Goal: Task Accomplishment & Management: Complete application form

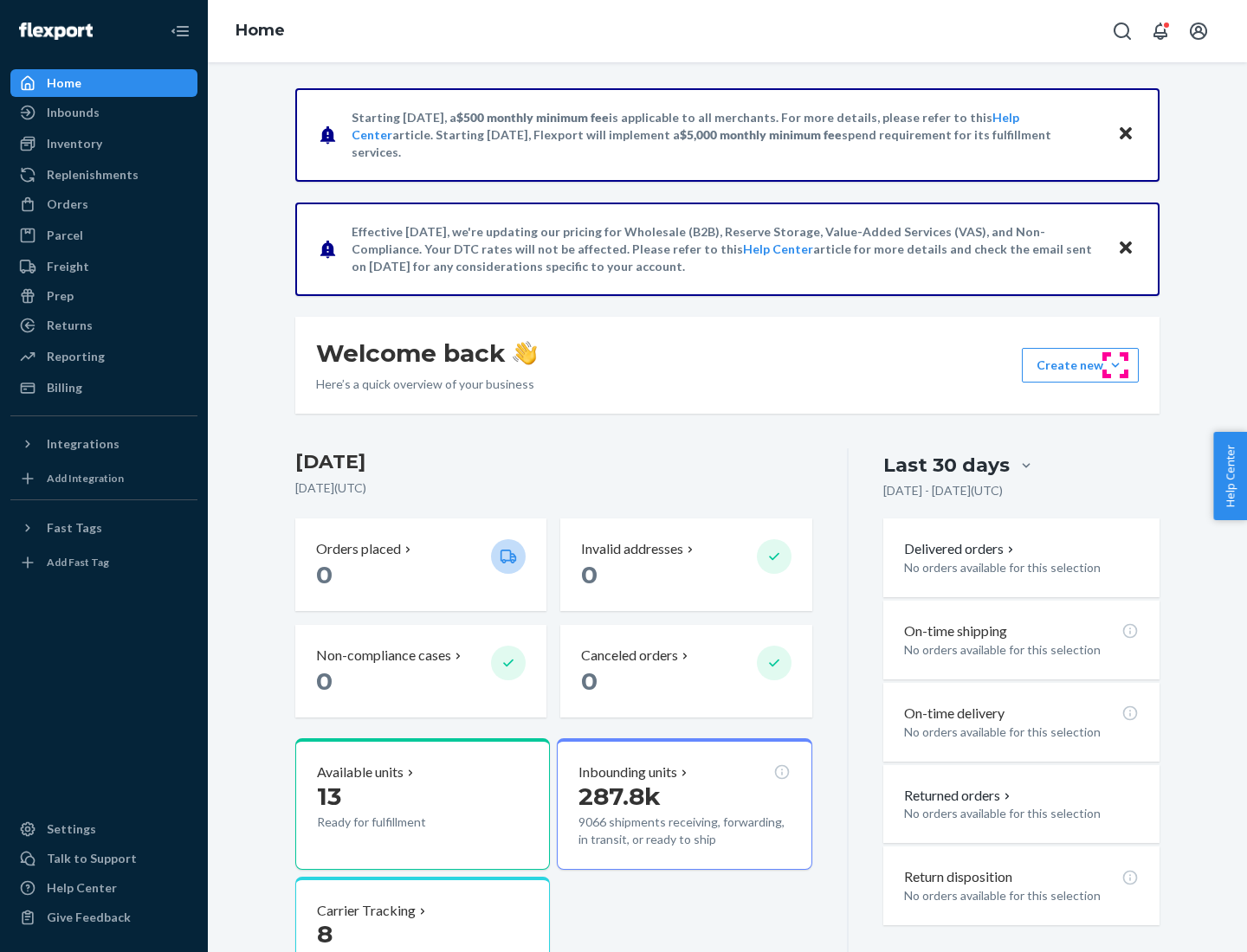
click at [1115, 366] on button "Create new Create new inbound Create new order Create new product" at bounding box center [1080, 365] width 117 height 35
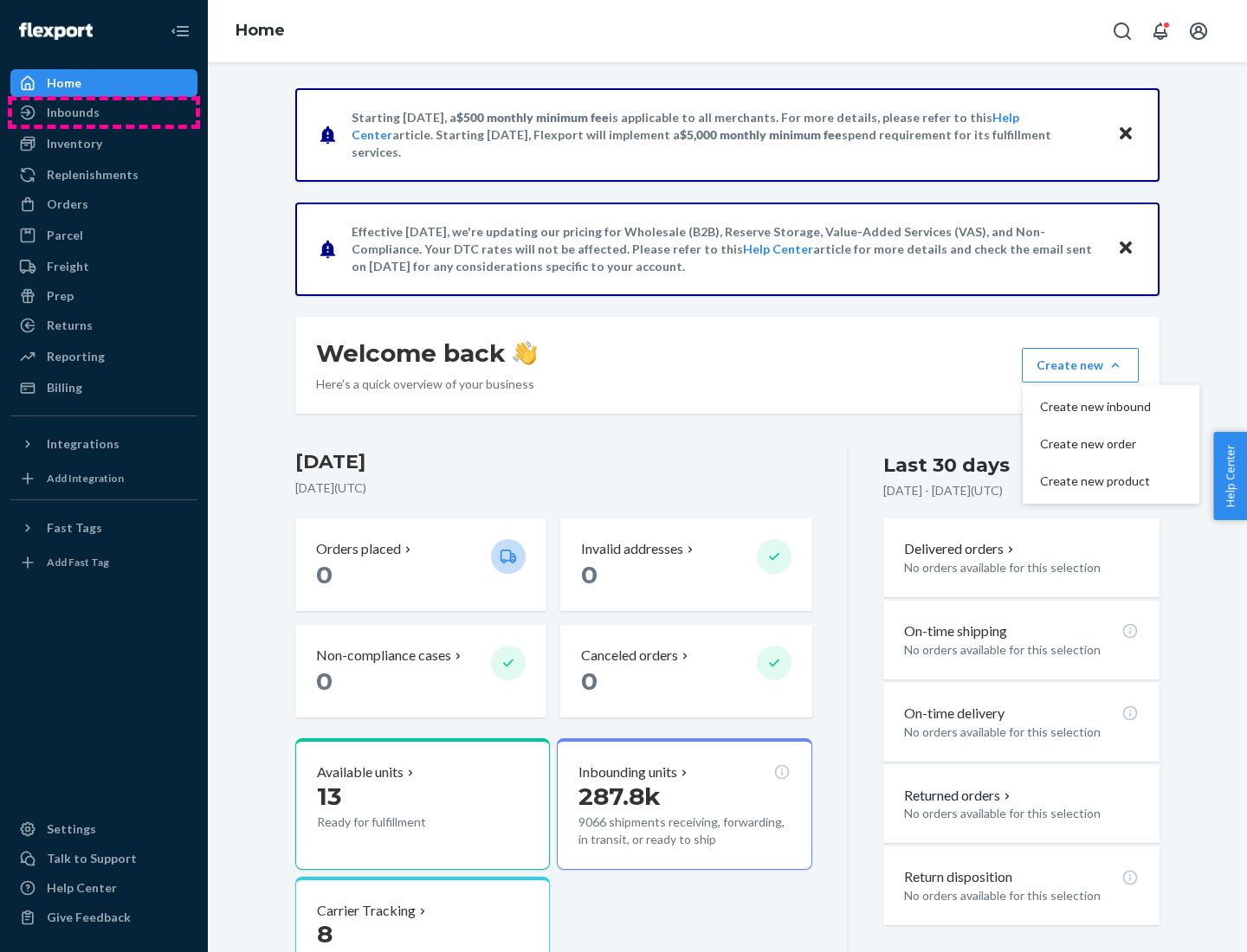
click at [104, 113] on div "Inbounds" at bounding box center [104, 113] width 184 height 24
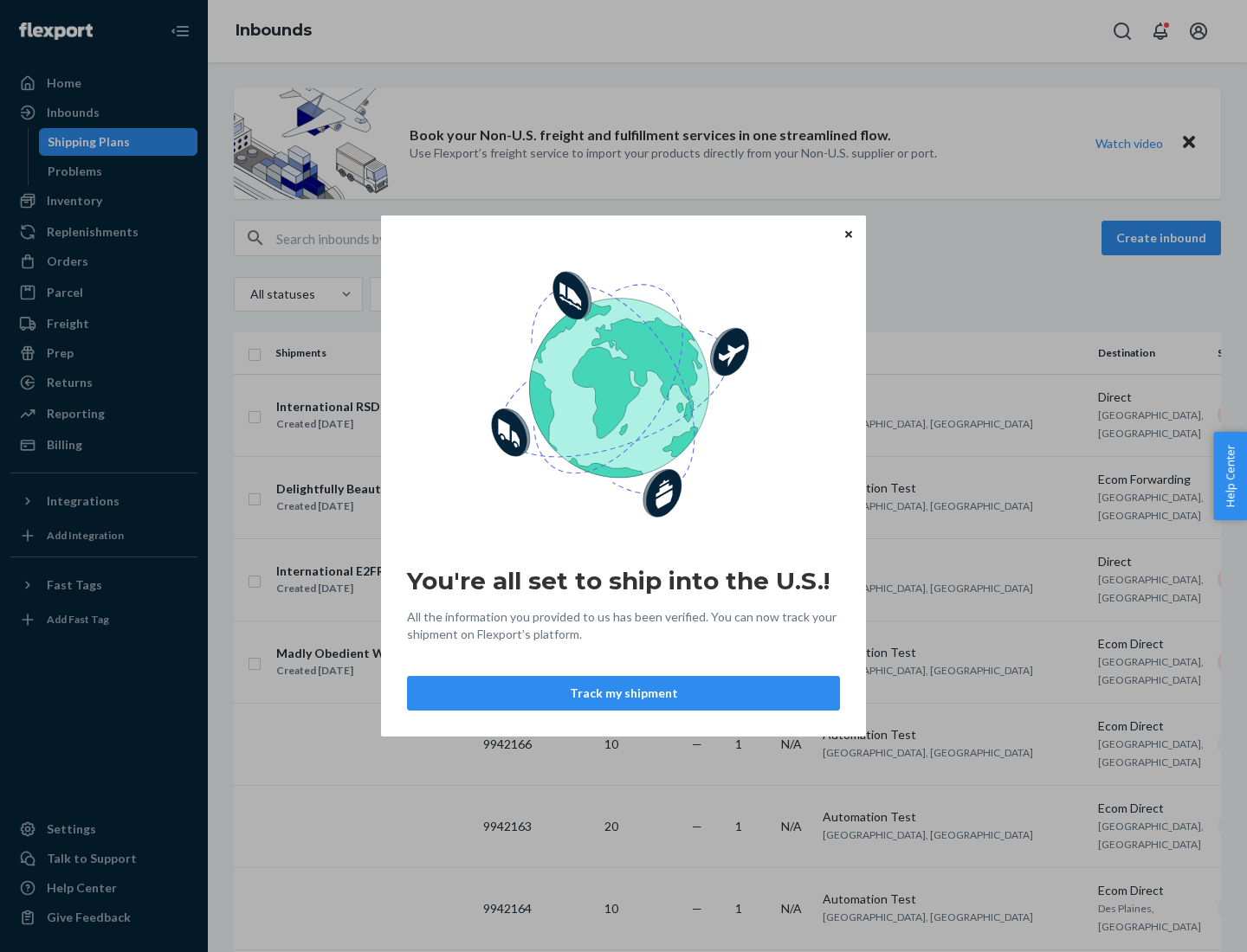
click at [624, 693] on button "Track my shipment" at bounding box center [623, 693] width 433 height 35
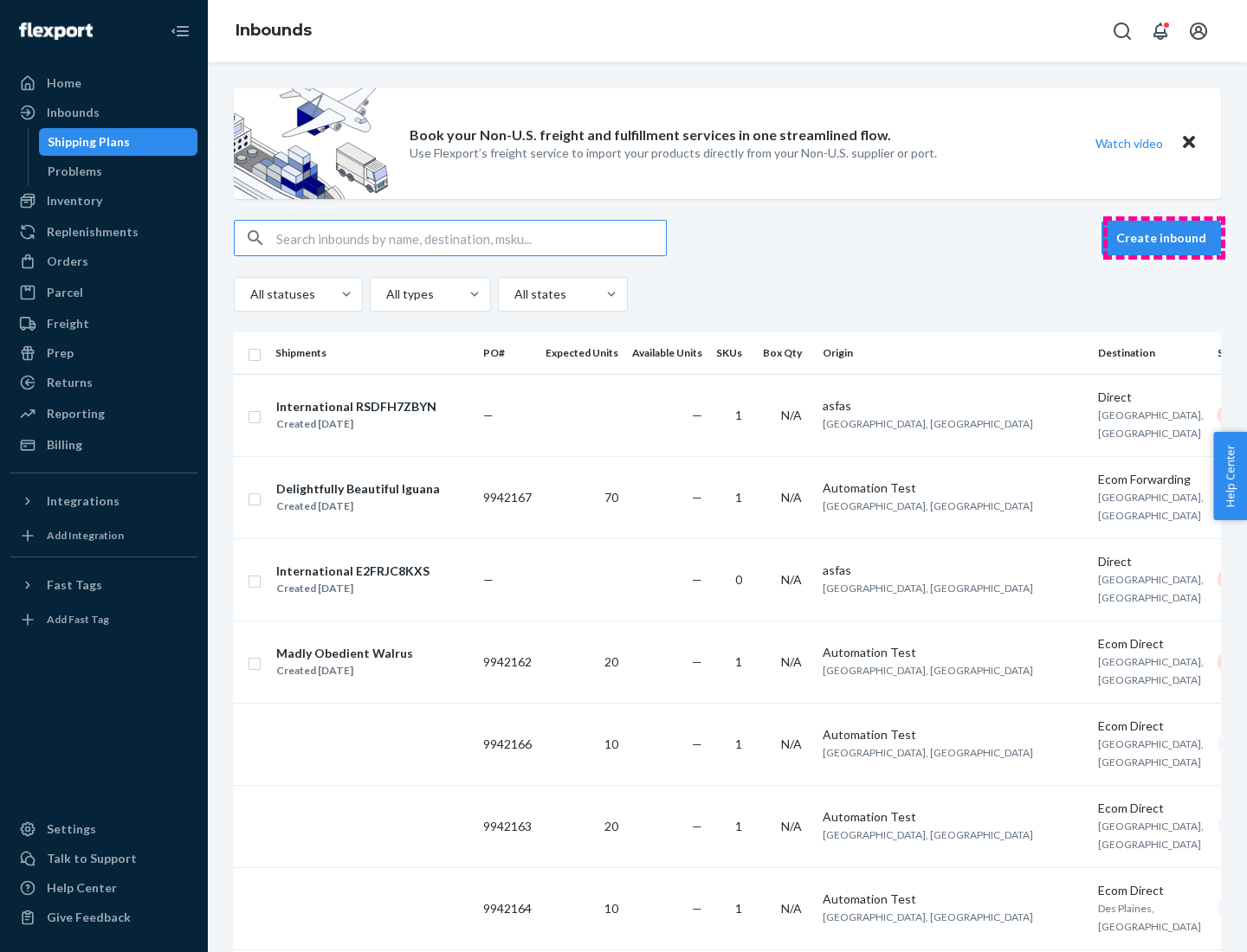
click at [1164, 238] on button "Create inbound" at bounding box center [1161, 238] width 120 height 35
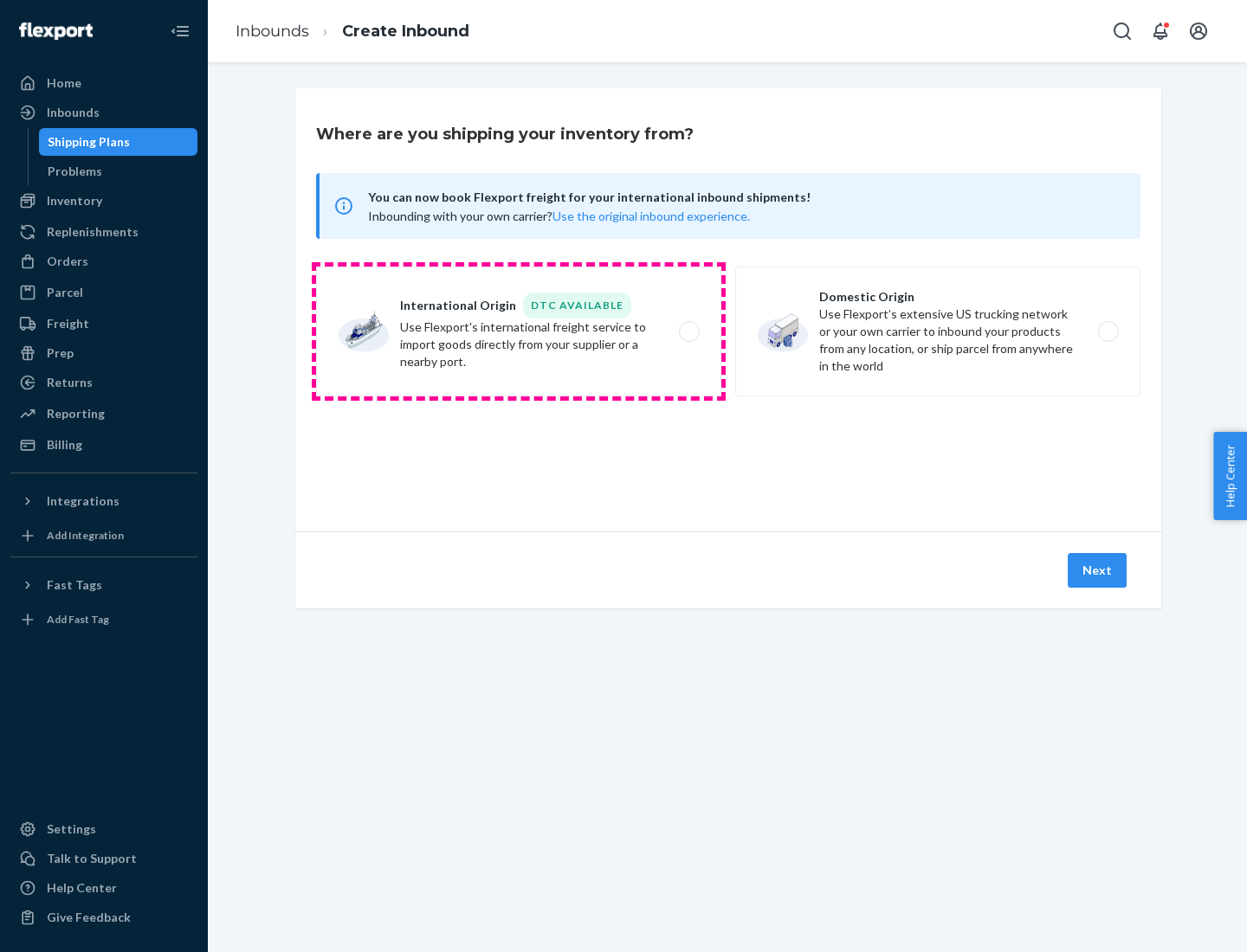
click at [519, 332] on label "International Origin DTC Available Use Flexport's international freight service…" at bounding box center [519, 332] width 406 height 130
click at [688, 332] on input "International Origin DTC Available Use Flexport's international freight service…" at bounding box center [693, 332] width 11 height 11
radio input "true"
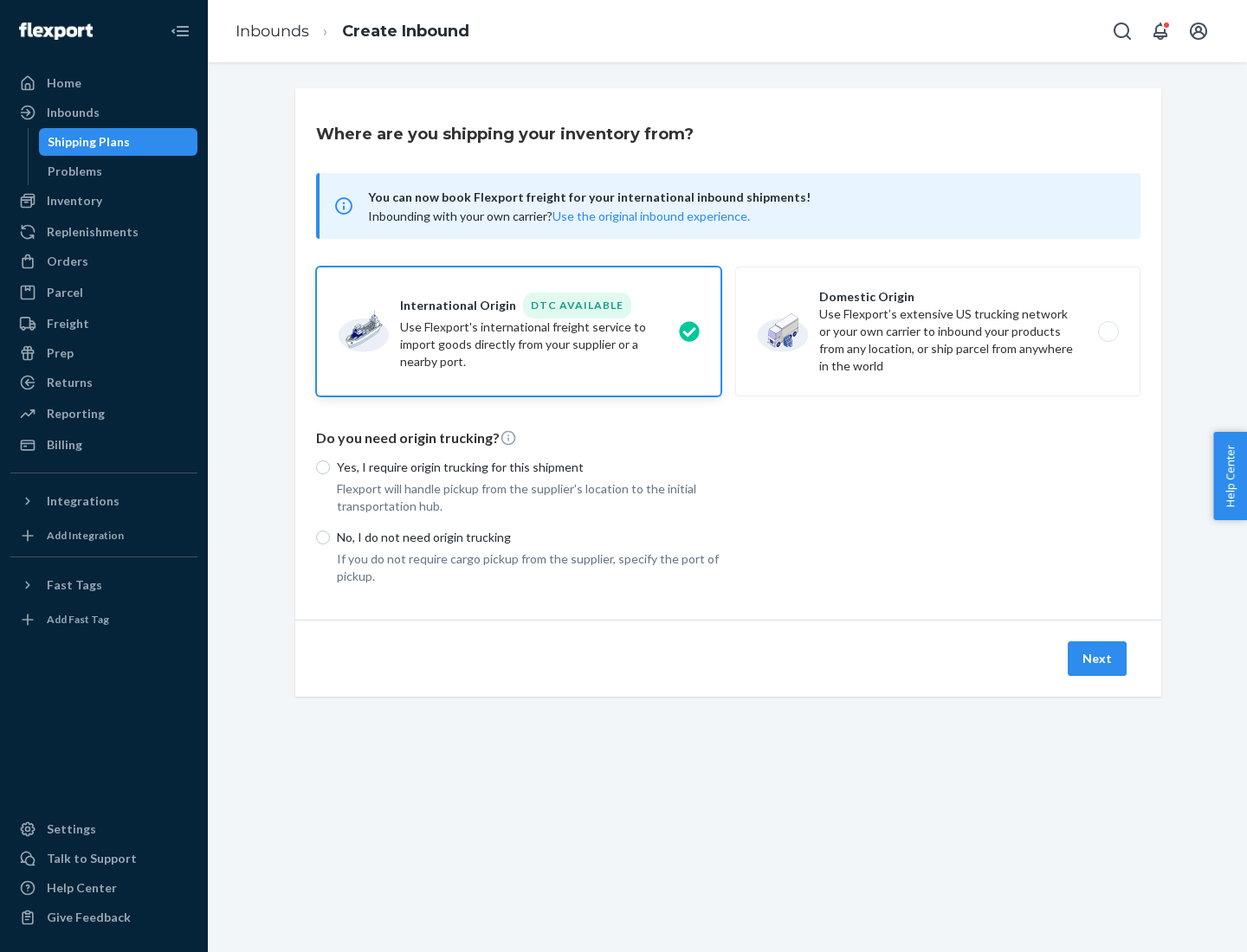
click at [530, 536] on p "No, I do not need origin trucking" at bounding box center [529, 537] width 385 height 17
click at [330, 536] on input "No, I do not need origin trucking" at bounding box center [323, 537] width 14 height 14
radio input "true"
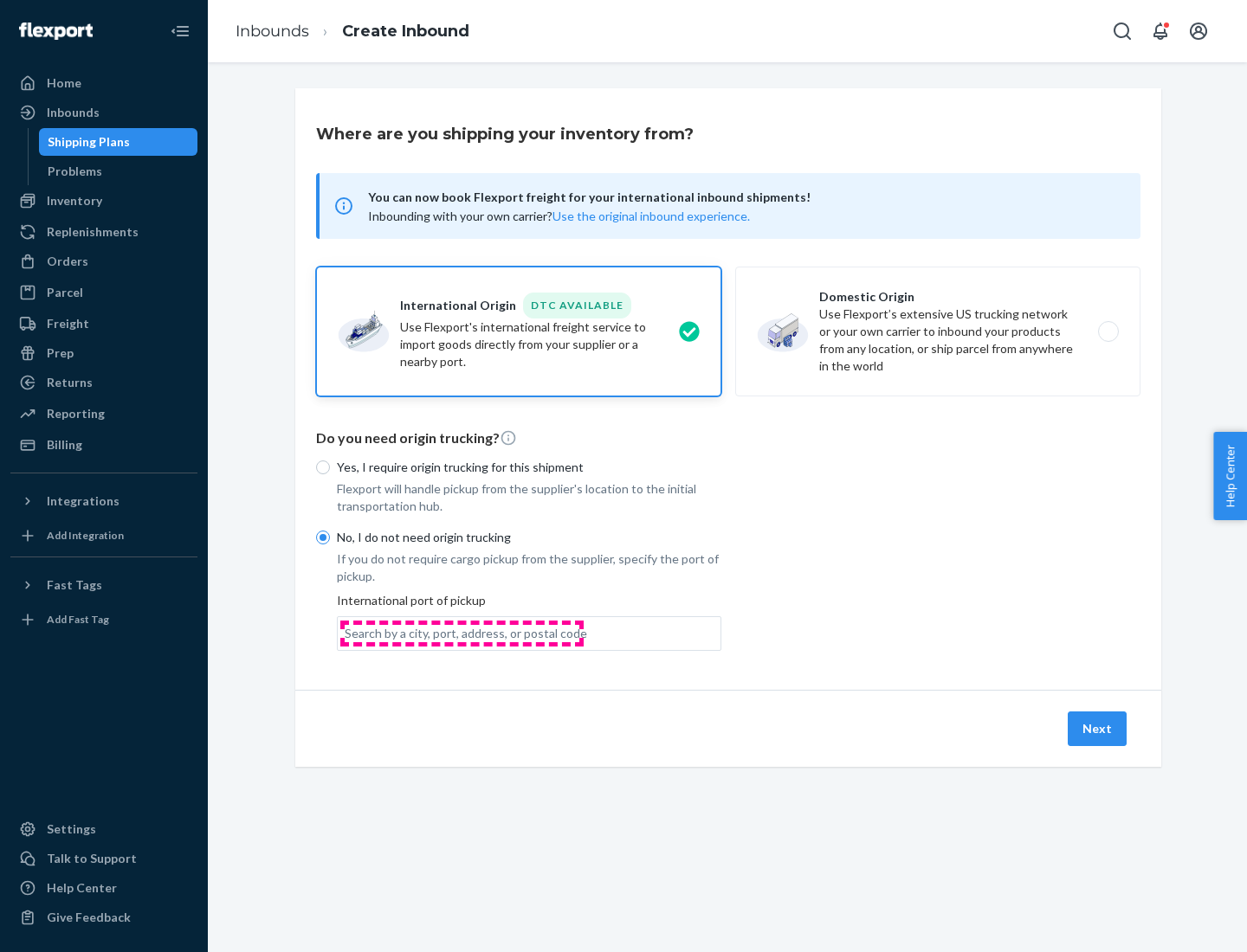
click at [462, 633] on div "Search by a city, port, address, or postal code" at bounding box center [466, 633] width 243 height 17
click at [347, 633] on input "Search by a city, port, address, or postal code" at bounding box center [346, 633] width 2 height 17
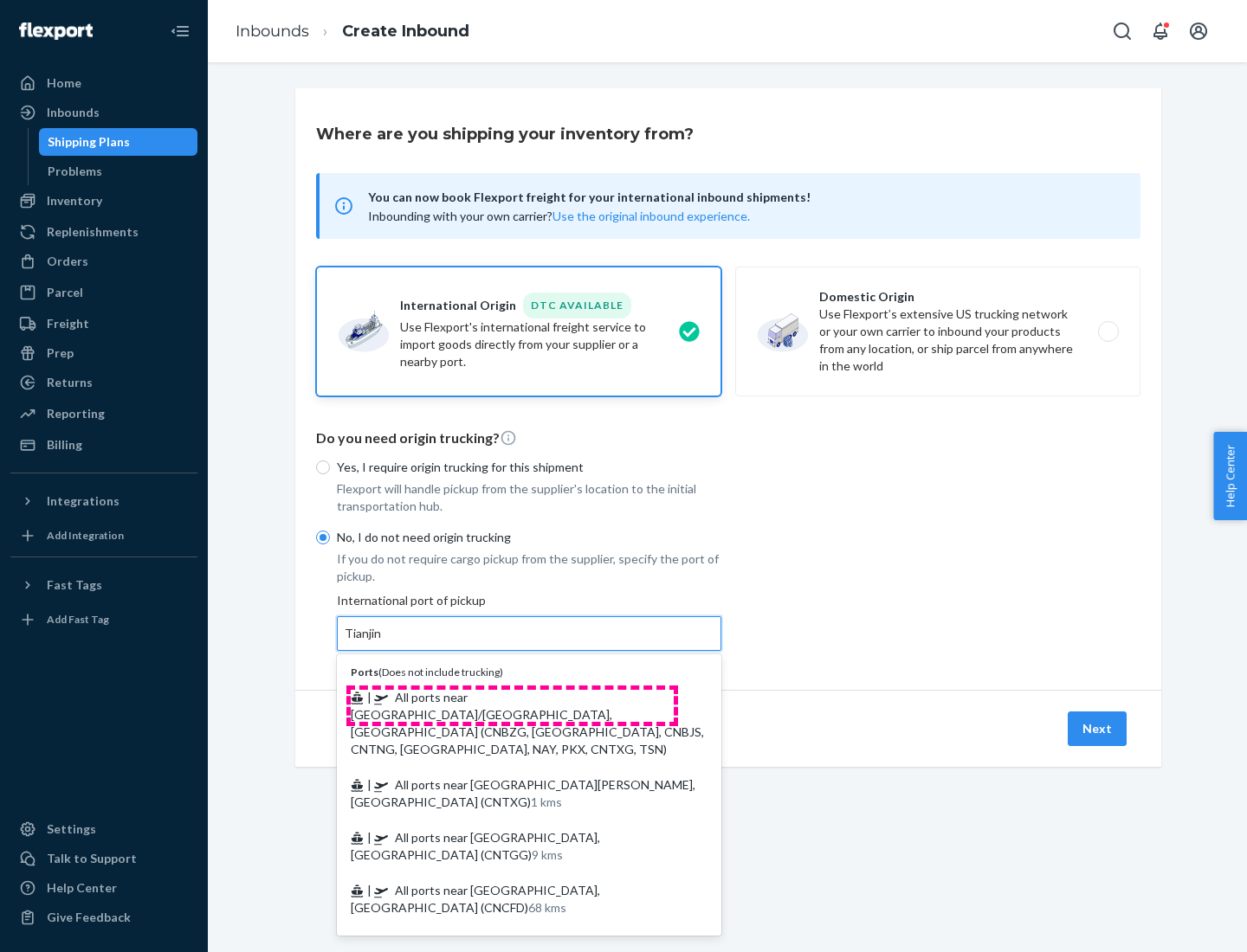
click at [512, 697] on span "| All ports near [GEOGRAPHIC_DATA]/[GEOGRAPHIC_DATA], [GEOGRAPHIC_DATA] (CNBZG,…" at bounding box center [528, 723] width 354 height 67
click at [383, 642] on input "Tianjin" at bounding box center [364, 633] width 38 height 17
type input "All ports near [GEOGRAPHIC_DATA]/[GEOGRAPHIC_DATA], [GEOGRAPHIC_DATA] (CNBZG, […"
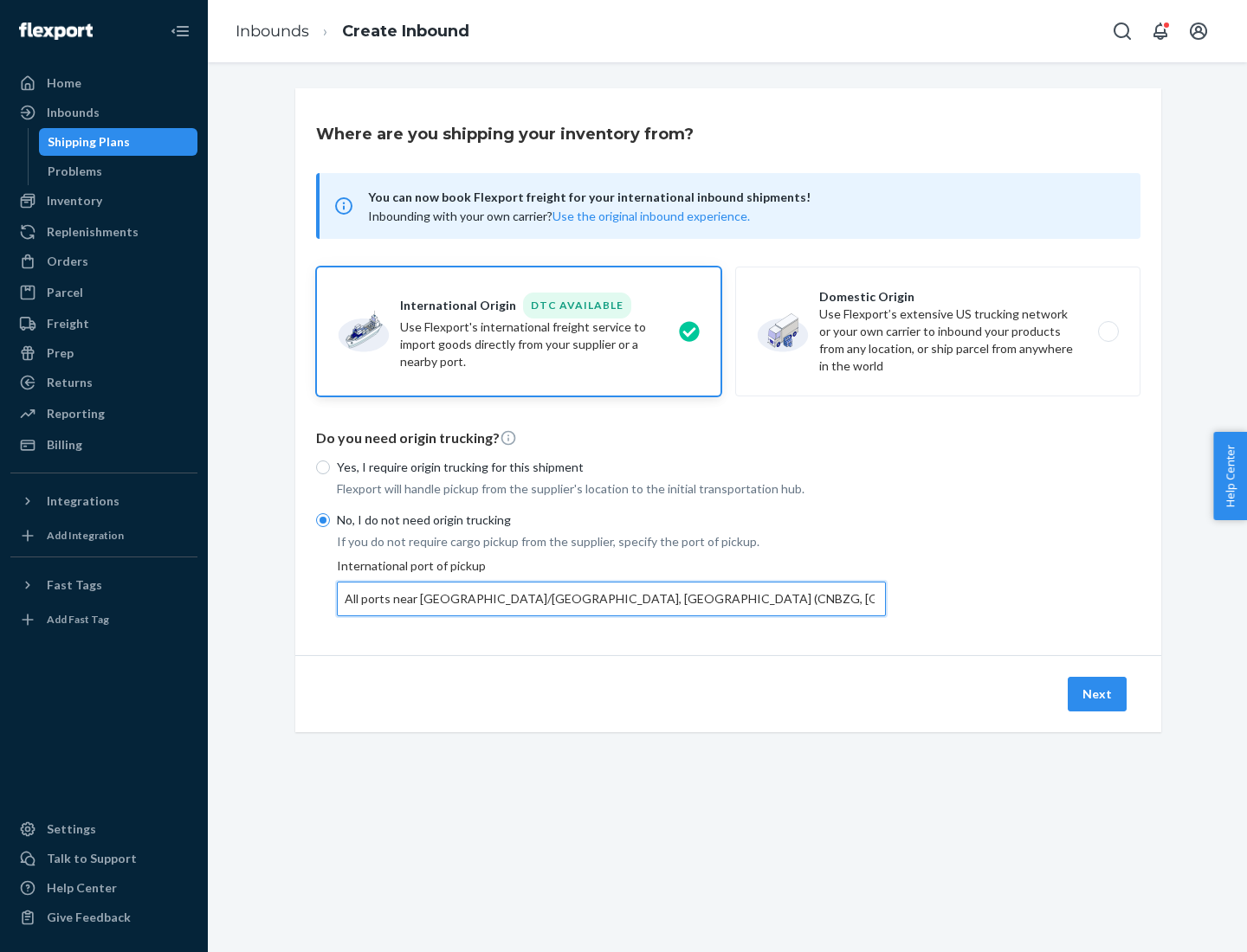
click at [1098, 693] on button "Next" at bounding box center [1097, 694] width 59 height 35
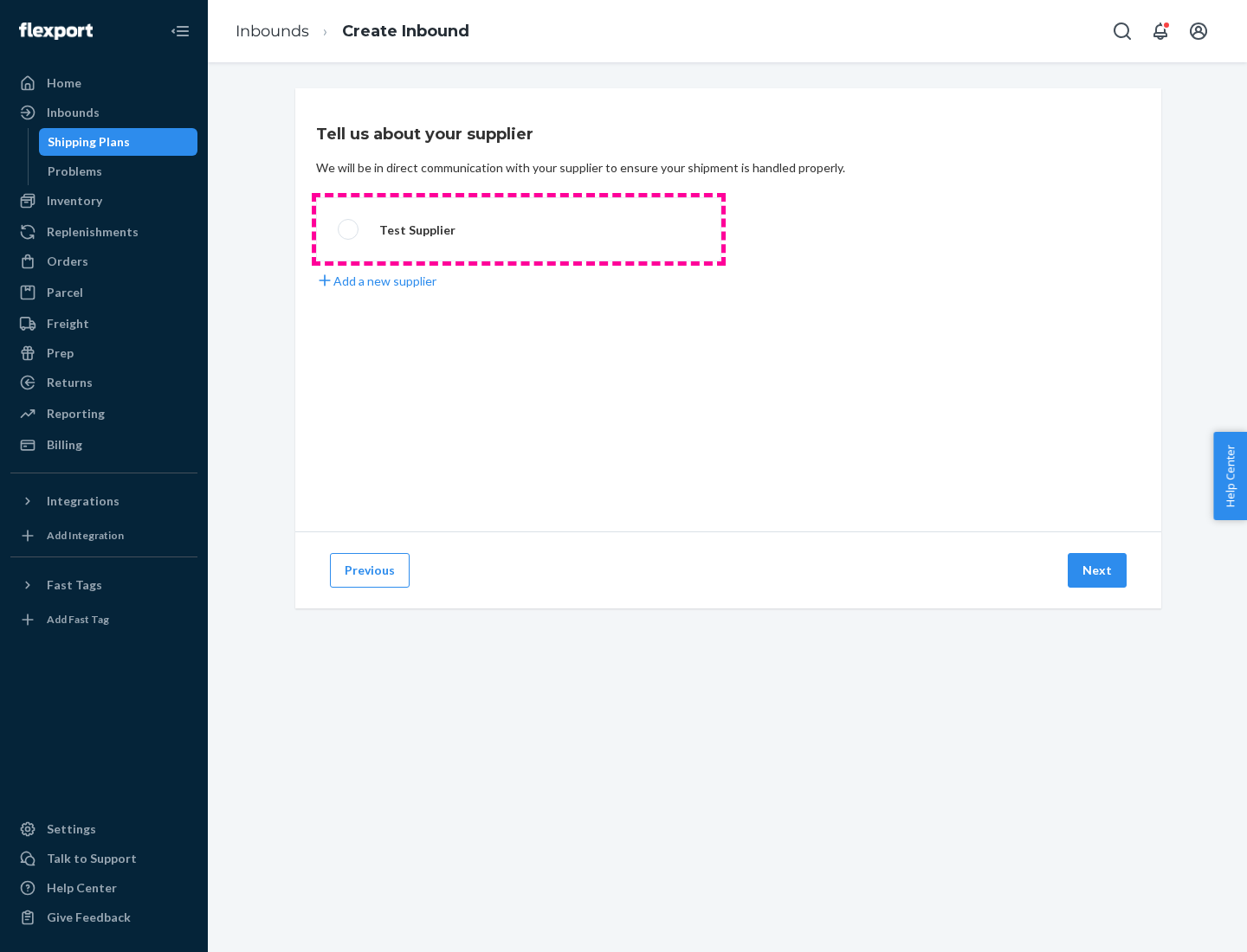
click at [519, 230] on label "Test Supplier" at bounding box center [519, 230] width 406 height 64
click at [349, 230] on input "Test Supplier" at bounding box center [343, 229] width 11 height 11
radio input "true"
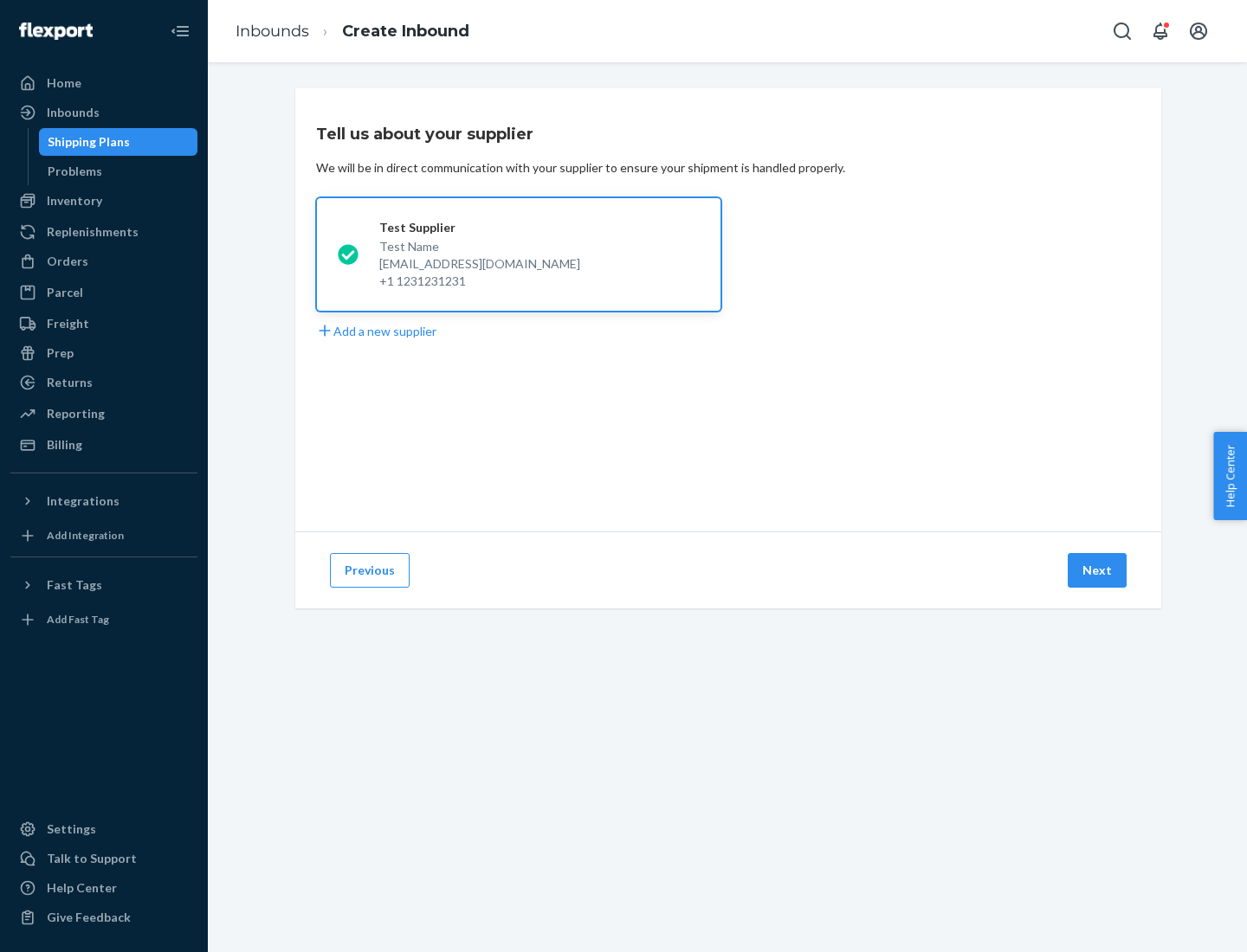
click at [1098, 570] on button "Next" at bounding box center [1097, 570] width 59 height 35
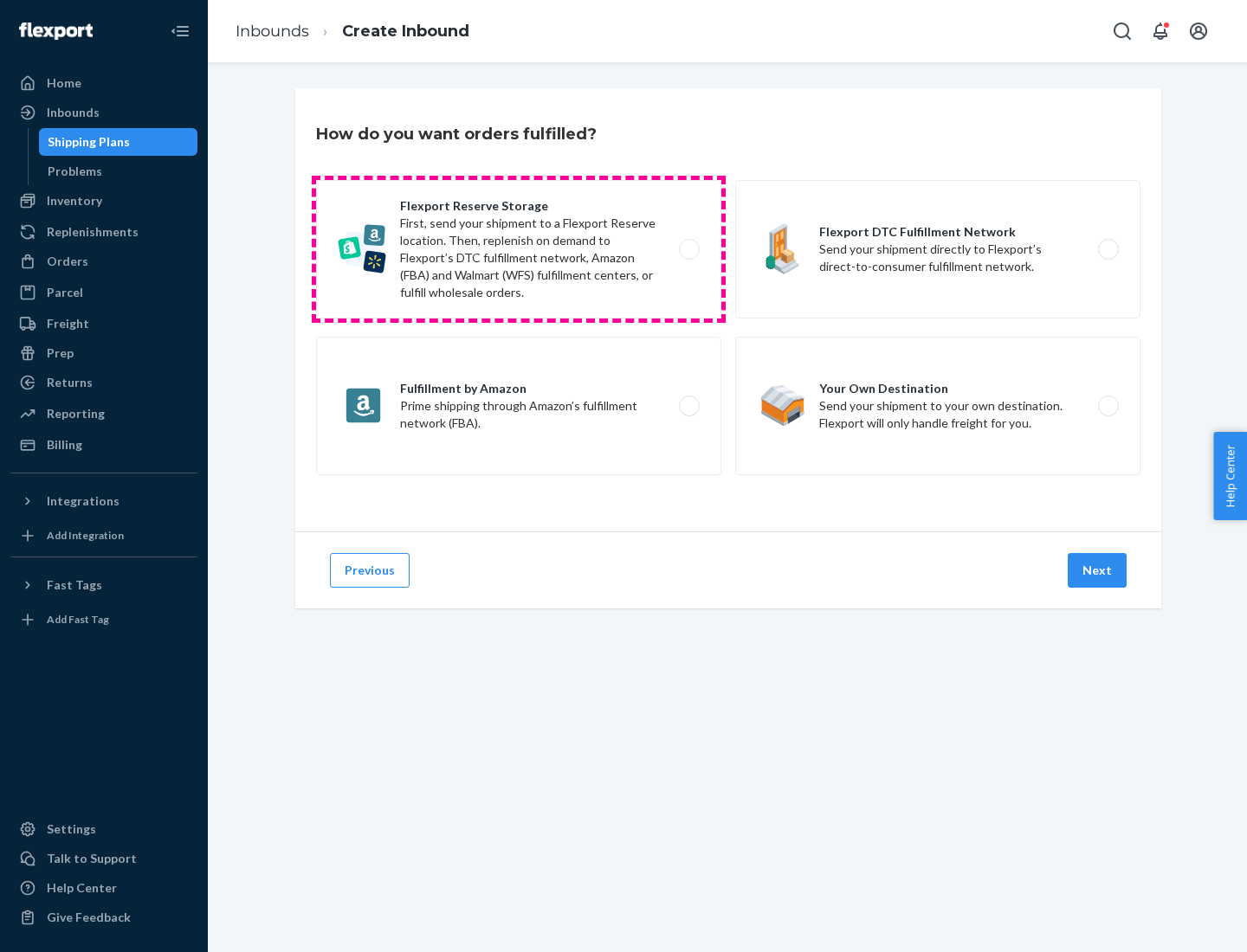
click at [519, 250] on label "Flexport Reserve Storage First, send your shipment to a Flexport Reserve locati…" at bounding box center [519, 249] width 406 height 139
click at [688, 250] on input "Flexport Reserve Storage First, send your shipment to a Flexport Reserve locati…" at bounding box center [693, 249] width 11 height 11
radio input "true"
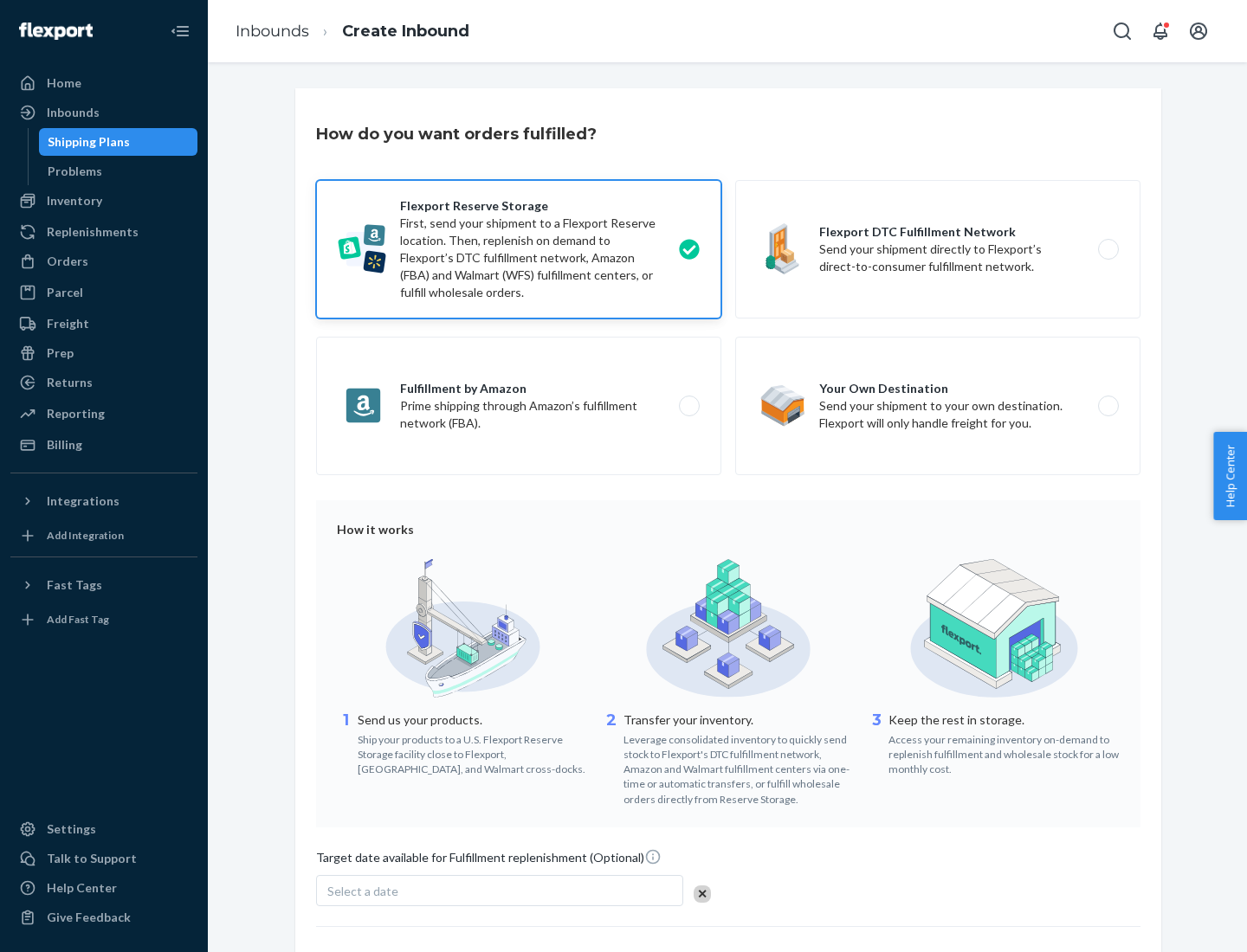
scroll to position [142, 0]
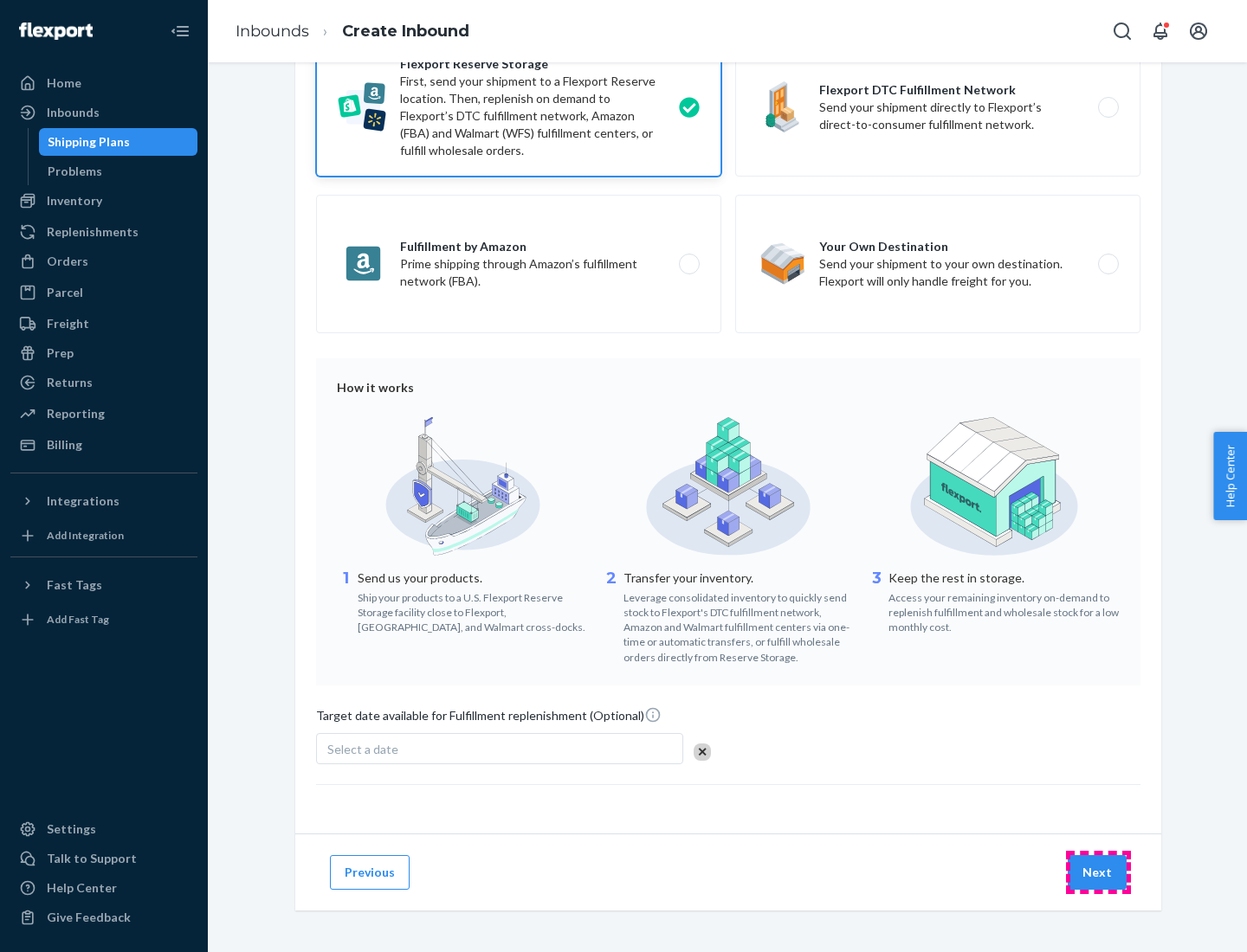
click at [1098, 872] on button "Next" at bounding box center [1097, 872] width 59 height 35
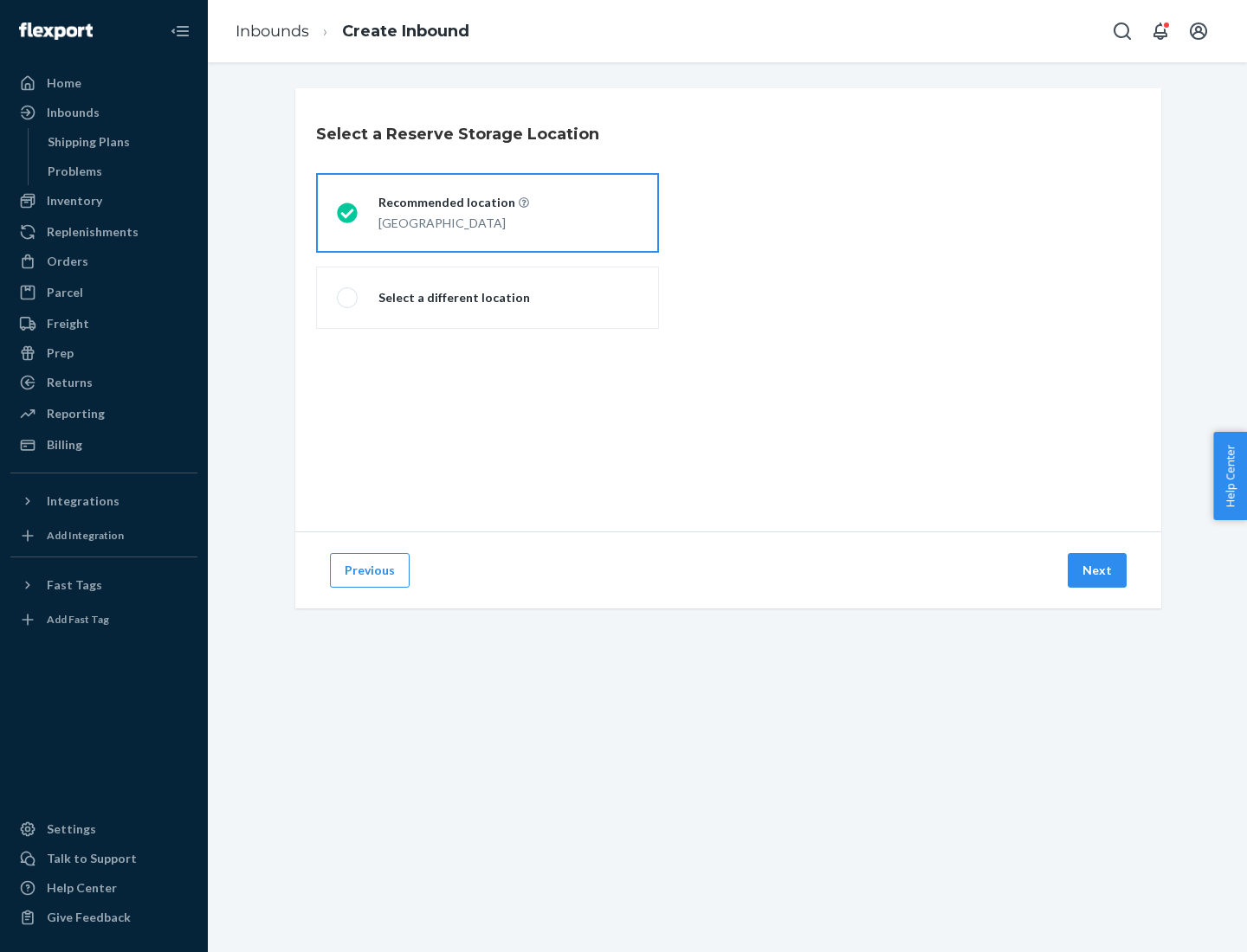
click at [488, 213] on div "[GEOGRAPHIC_DATA]" at bounding box center [454, 221] width 151 height 21
click at [348, 213] on input "Recommended location [GEOGRAPHIC_DATA]" at bounding box center [342, 213] width 11 height 11
click at [1098, 570] on button "Next" at bounding box center [1097, 570] width 59 height 35
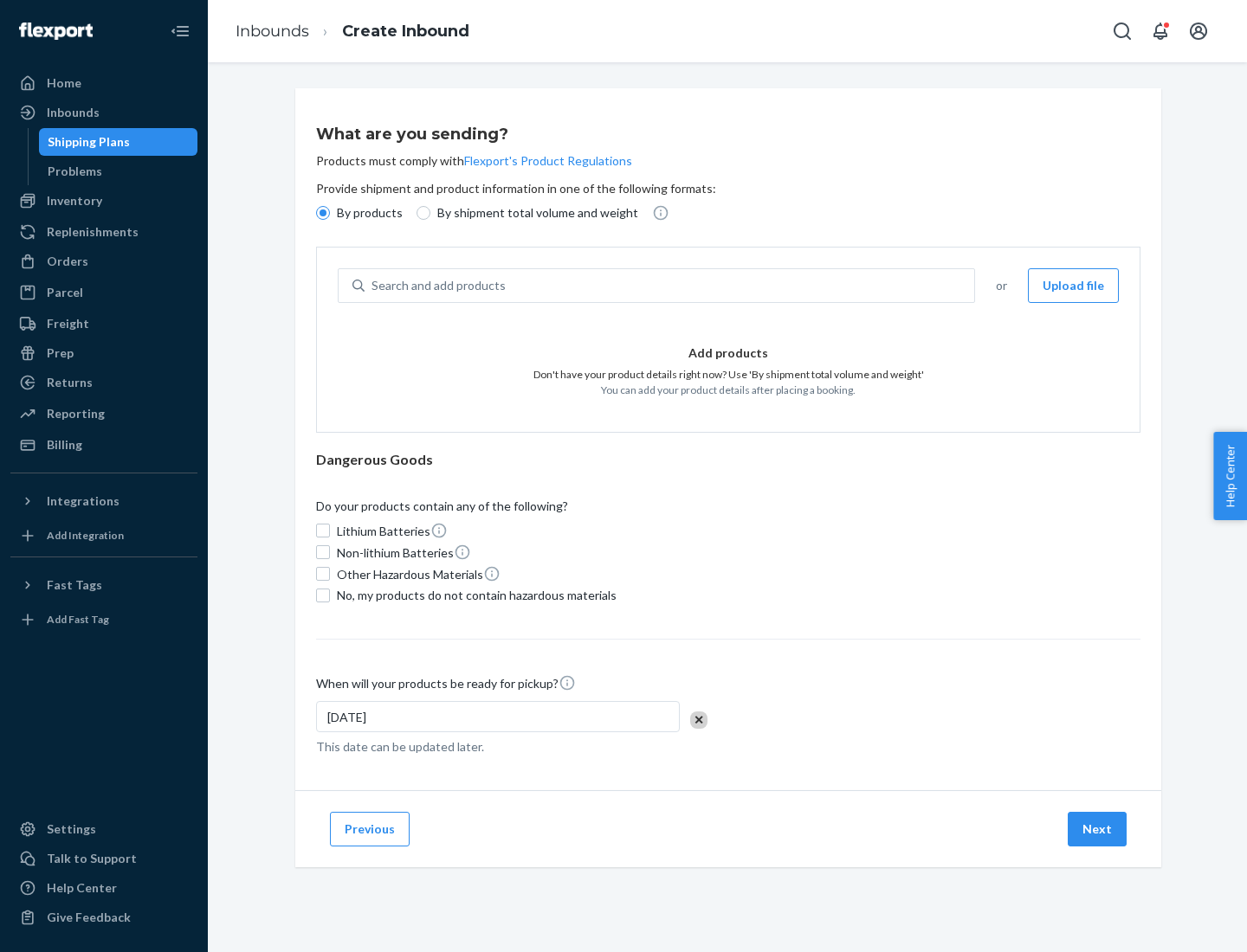
click at [670, 286] on div "Search and add products" at bounding box center [669, 285] width 610 height 31
click at [374, 286] on input "Search and add products" at bounding box center [373, 285] width 2 height 17
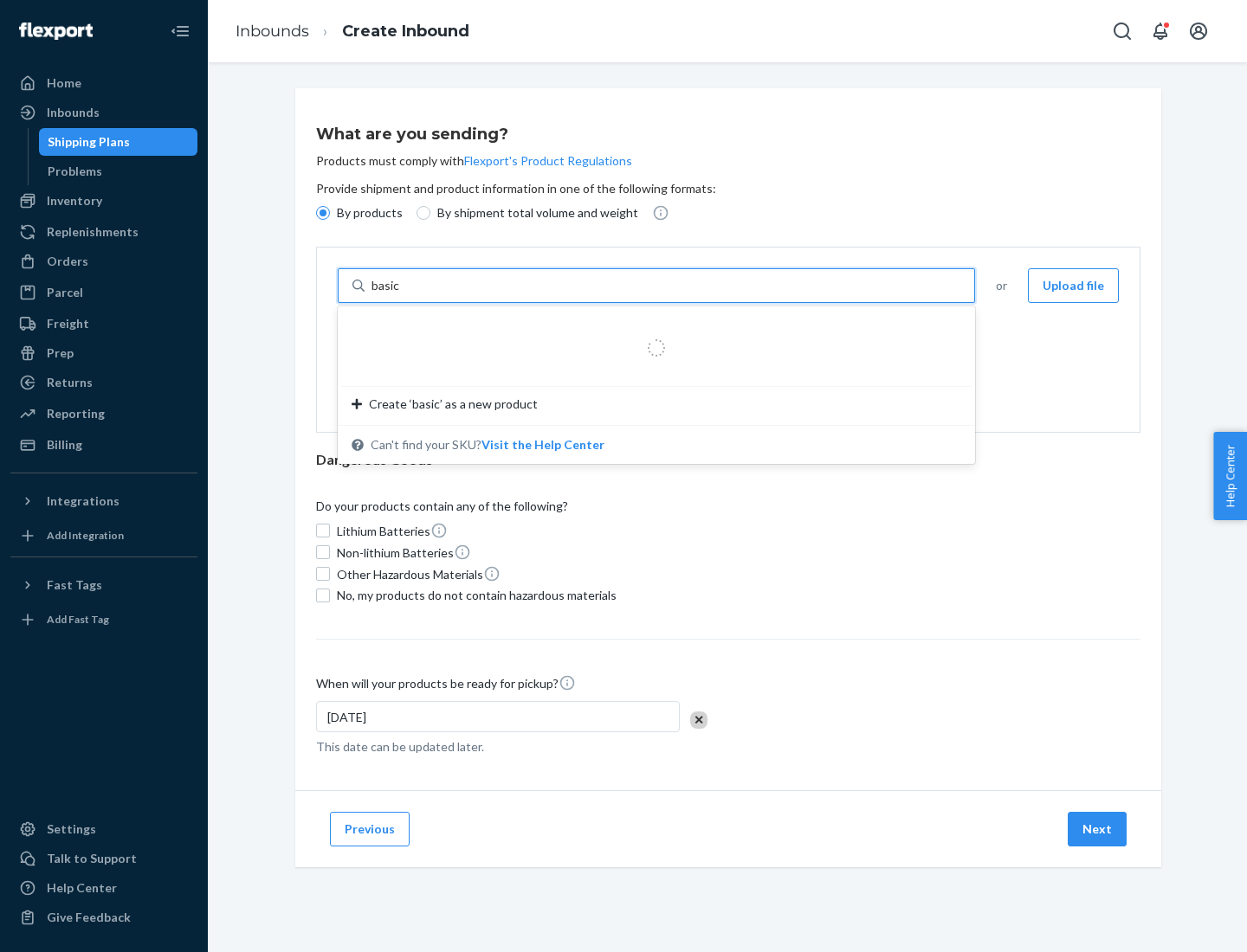
type input "basic"
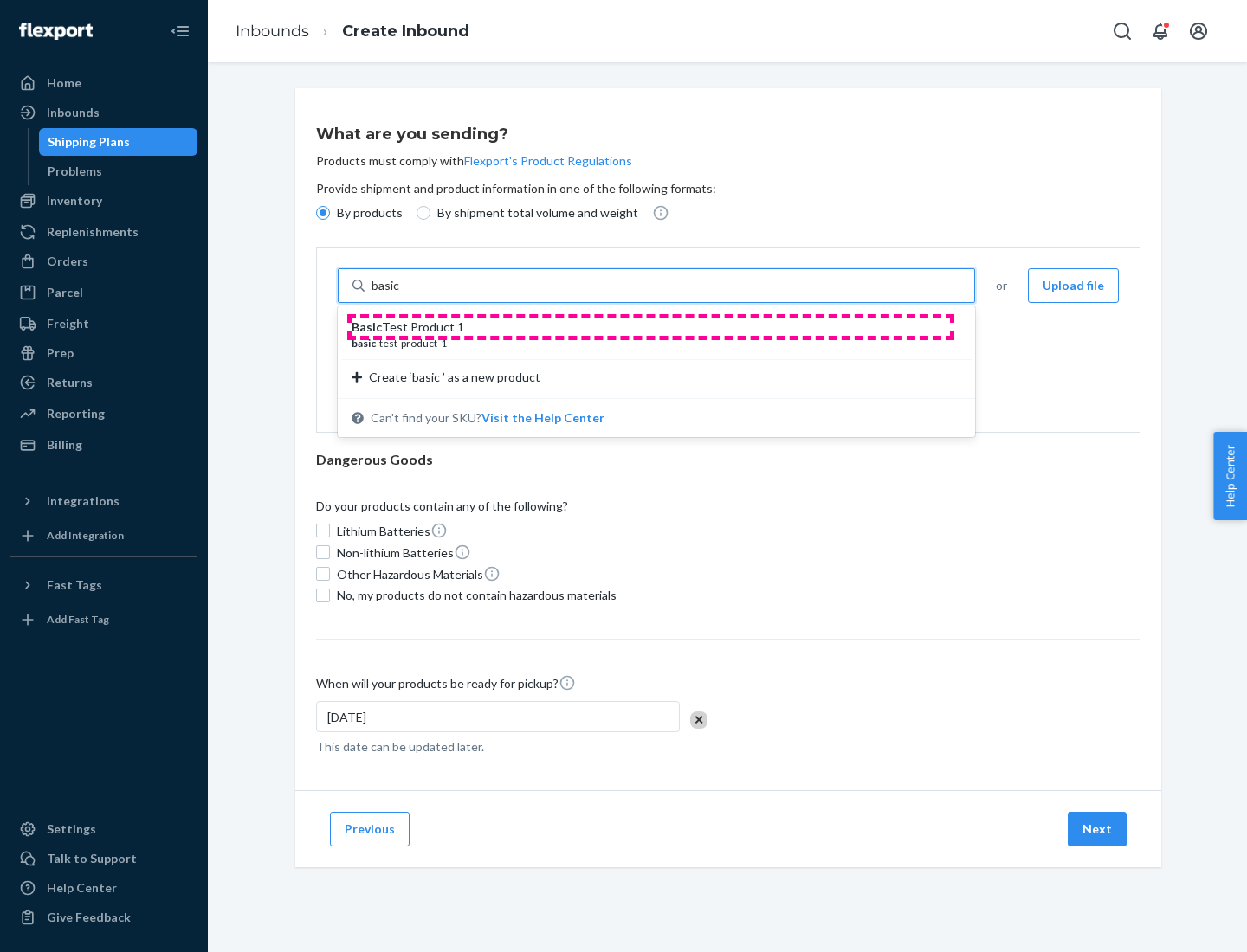
click at [650, 328] on div "Basic Test Product 1" at bounding box center [649, 327] width 596 height 17
click at [403, 295] on input "basic" at bounding box center [387, 285] width 31 height 17
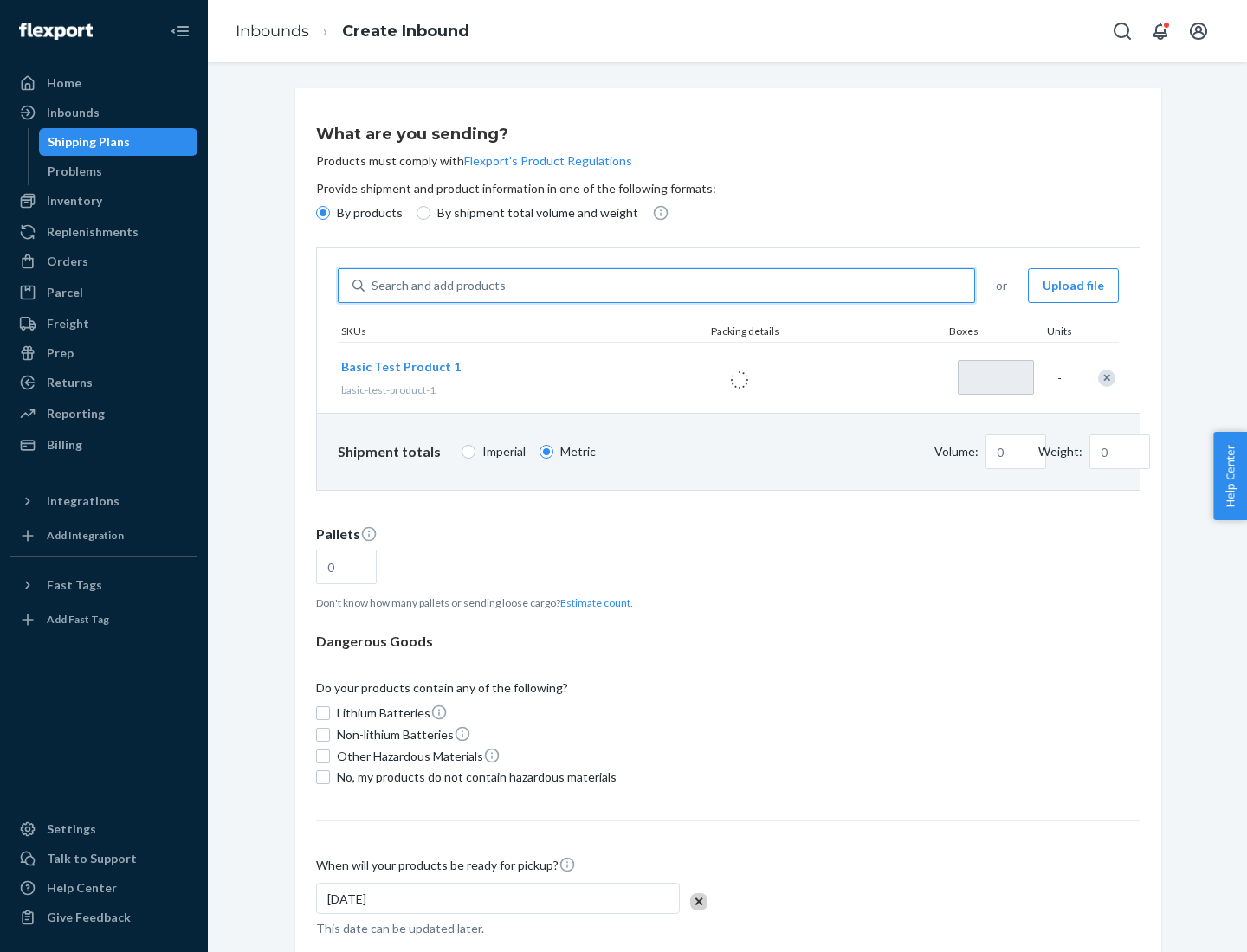
type input "1"
type input "1.09"
type input "3.27"
type input "3"
type input "0.01"
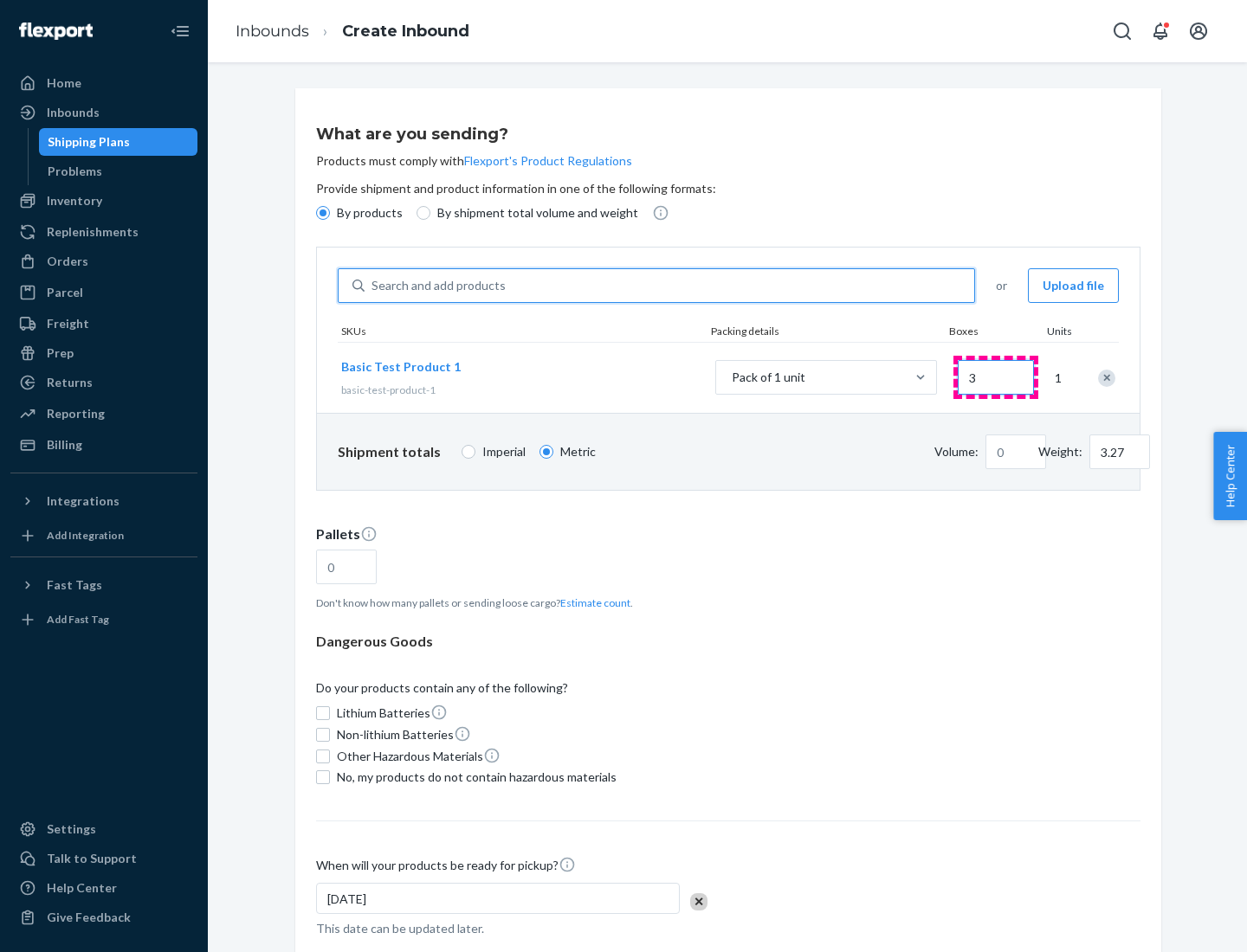
type input "32.66"
type input "30"
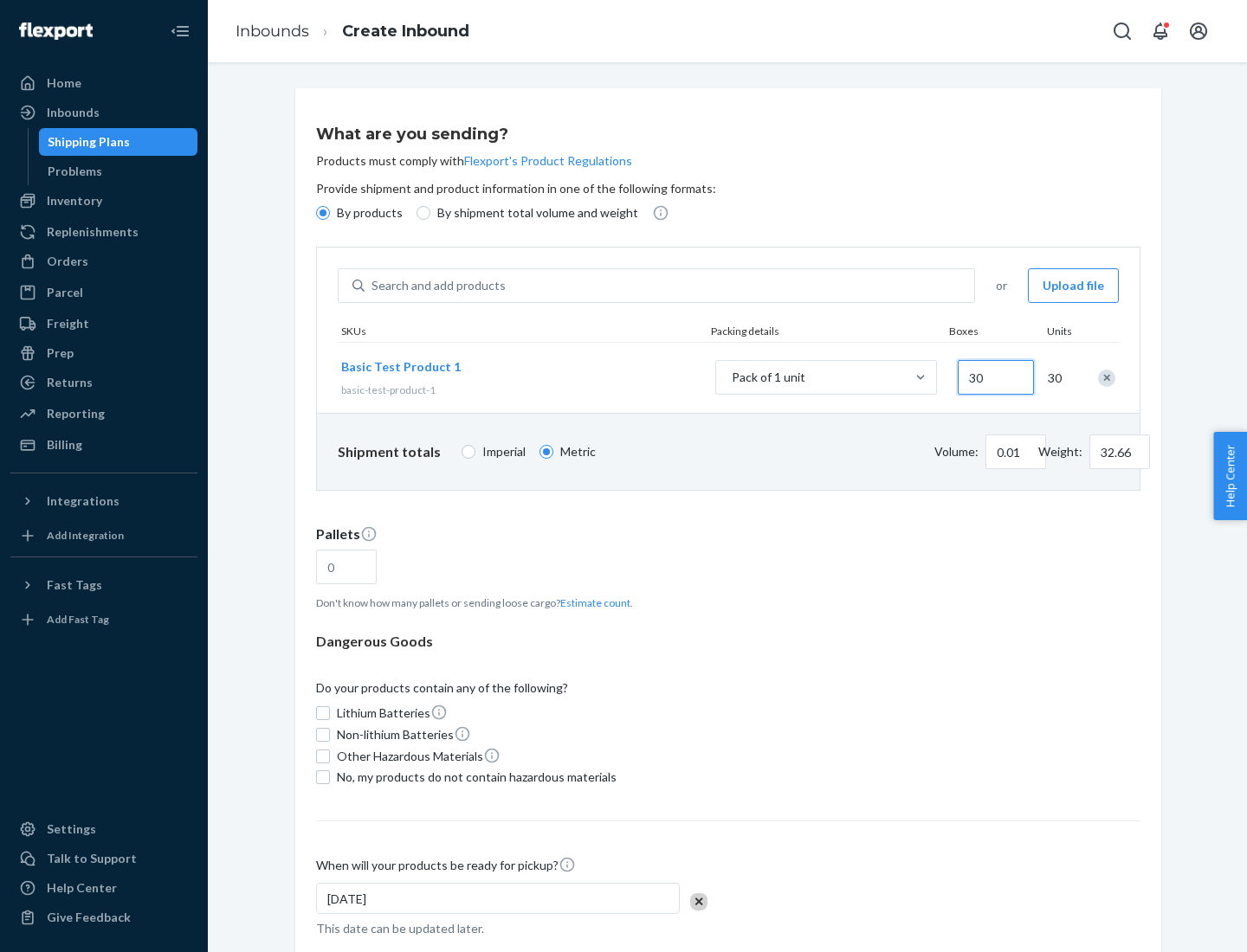
type input "0.07"
type input "326.59"
type input "300"
type input "0.68"
type input "3265.86"
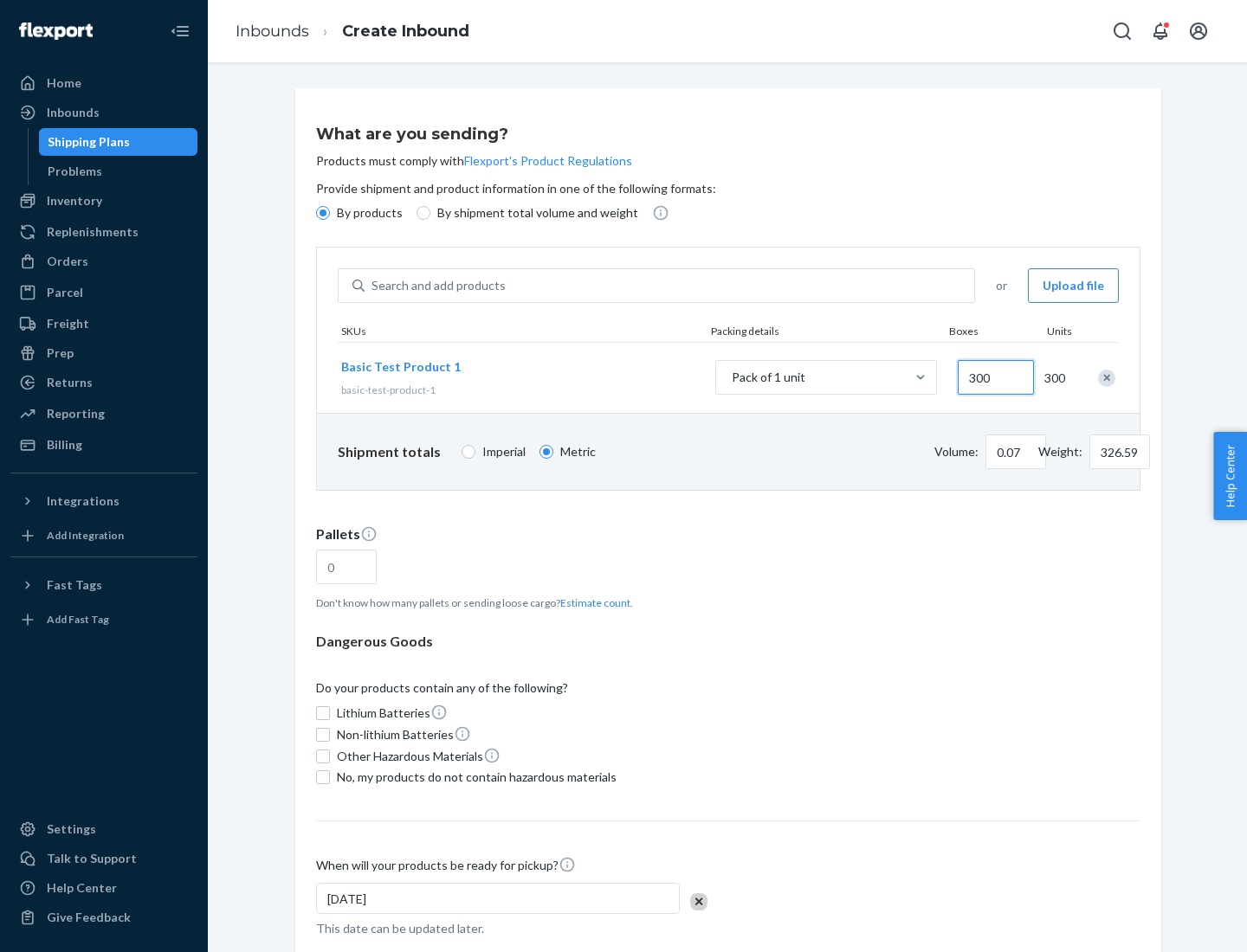
type input "3000"
type input "1.09"
type input "1"
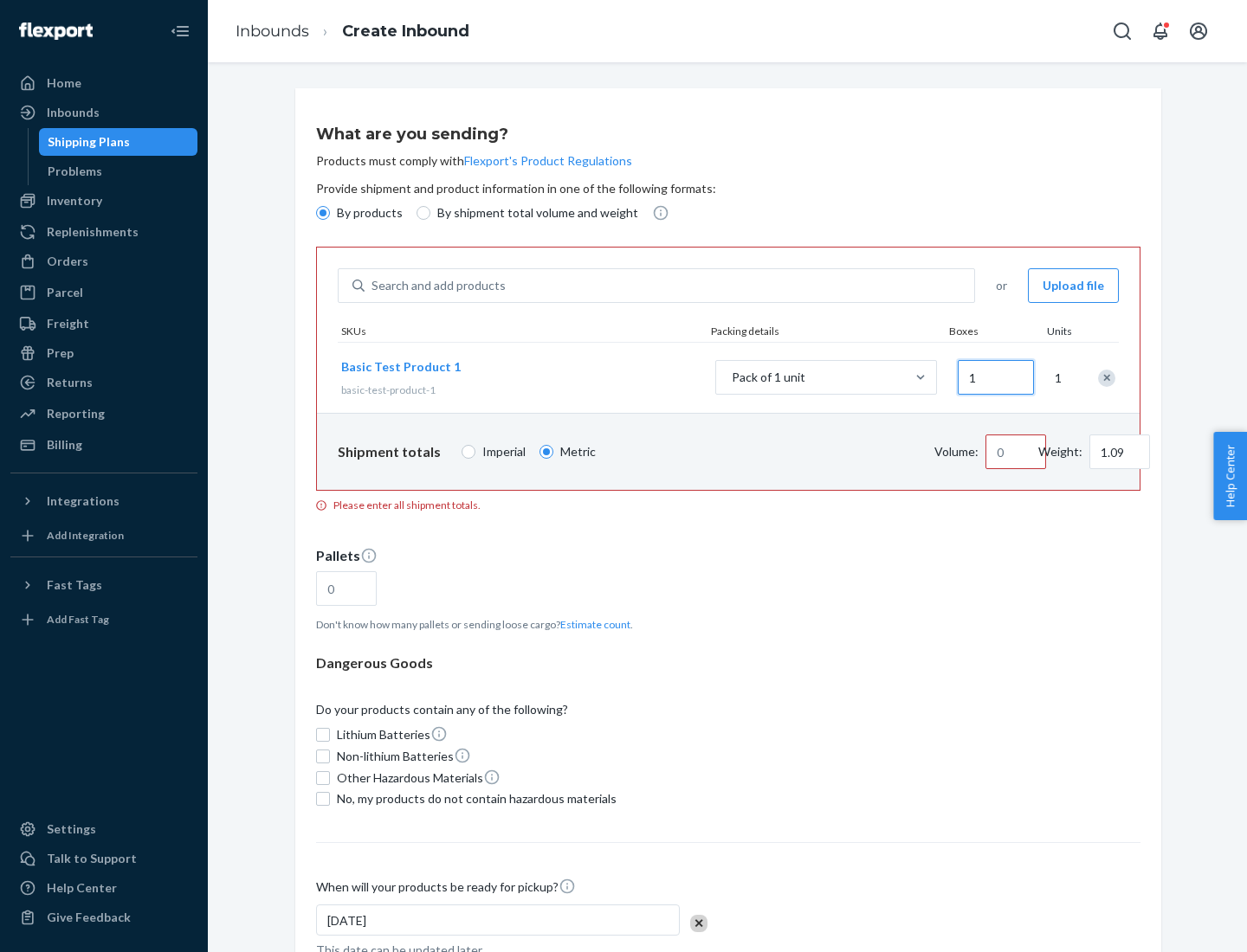
type input "10.89"
type input "10"
type input "0.02"
type input "108.86"
type input "100"
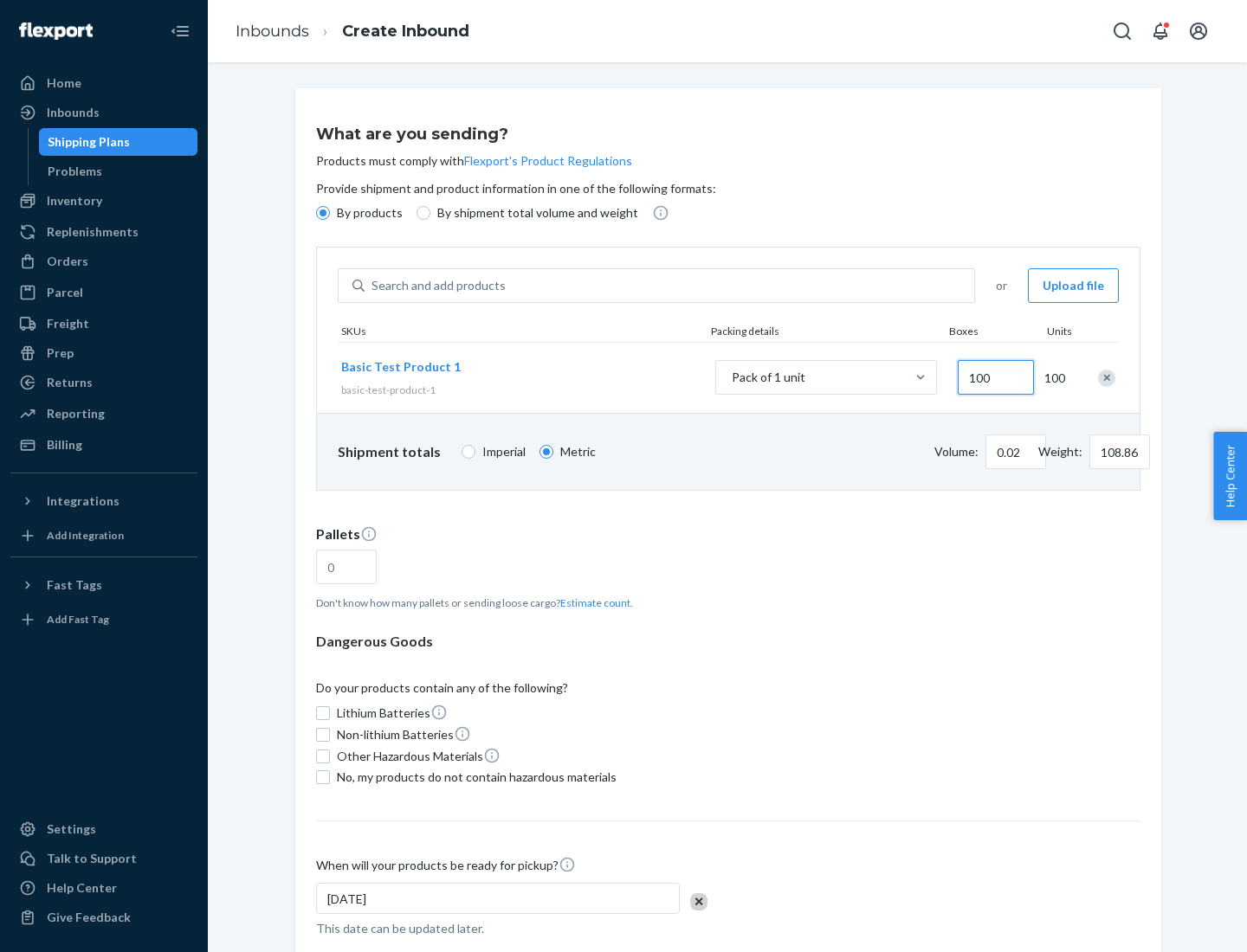
type input "0.23"
type input "1088.62"
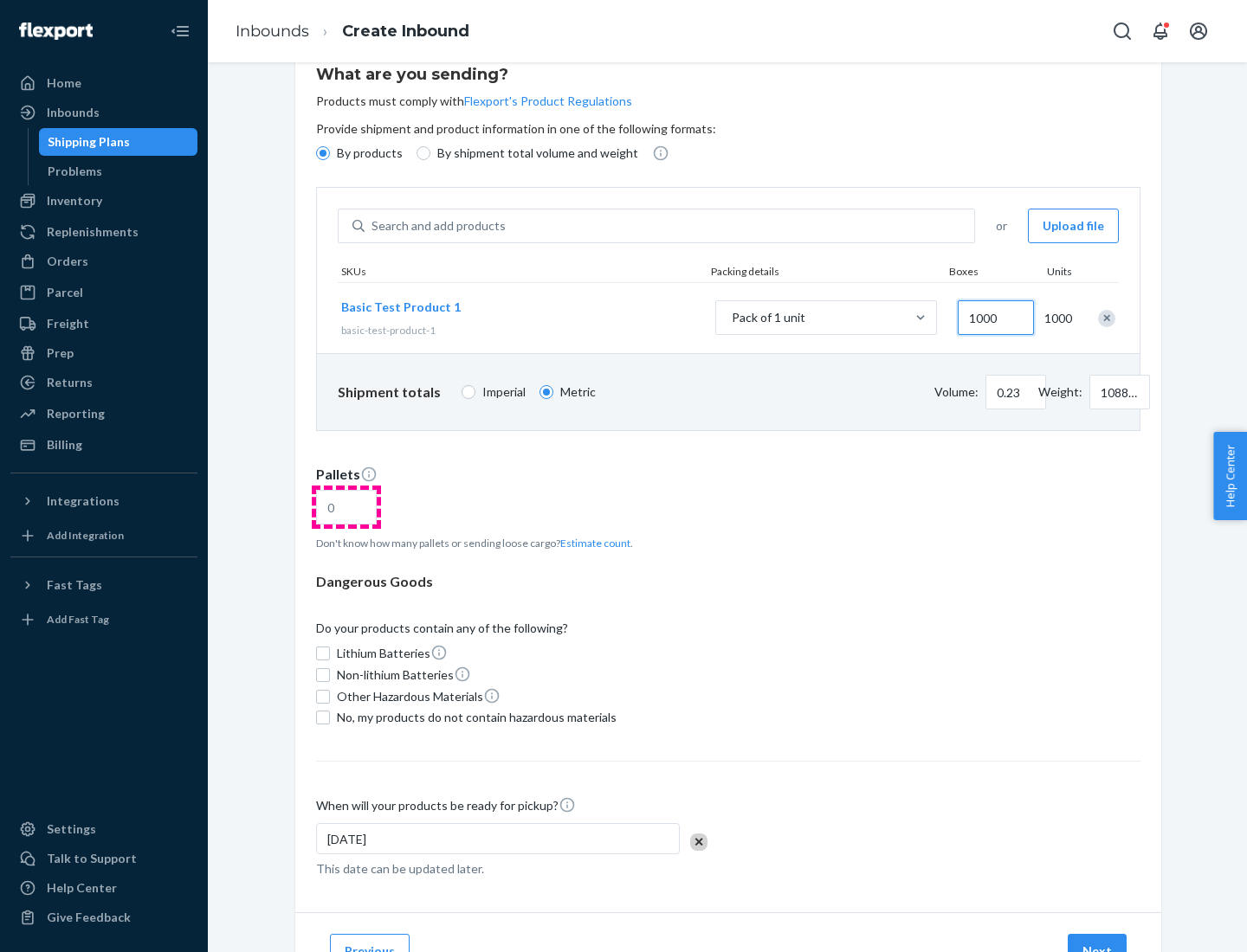
type input "1000"
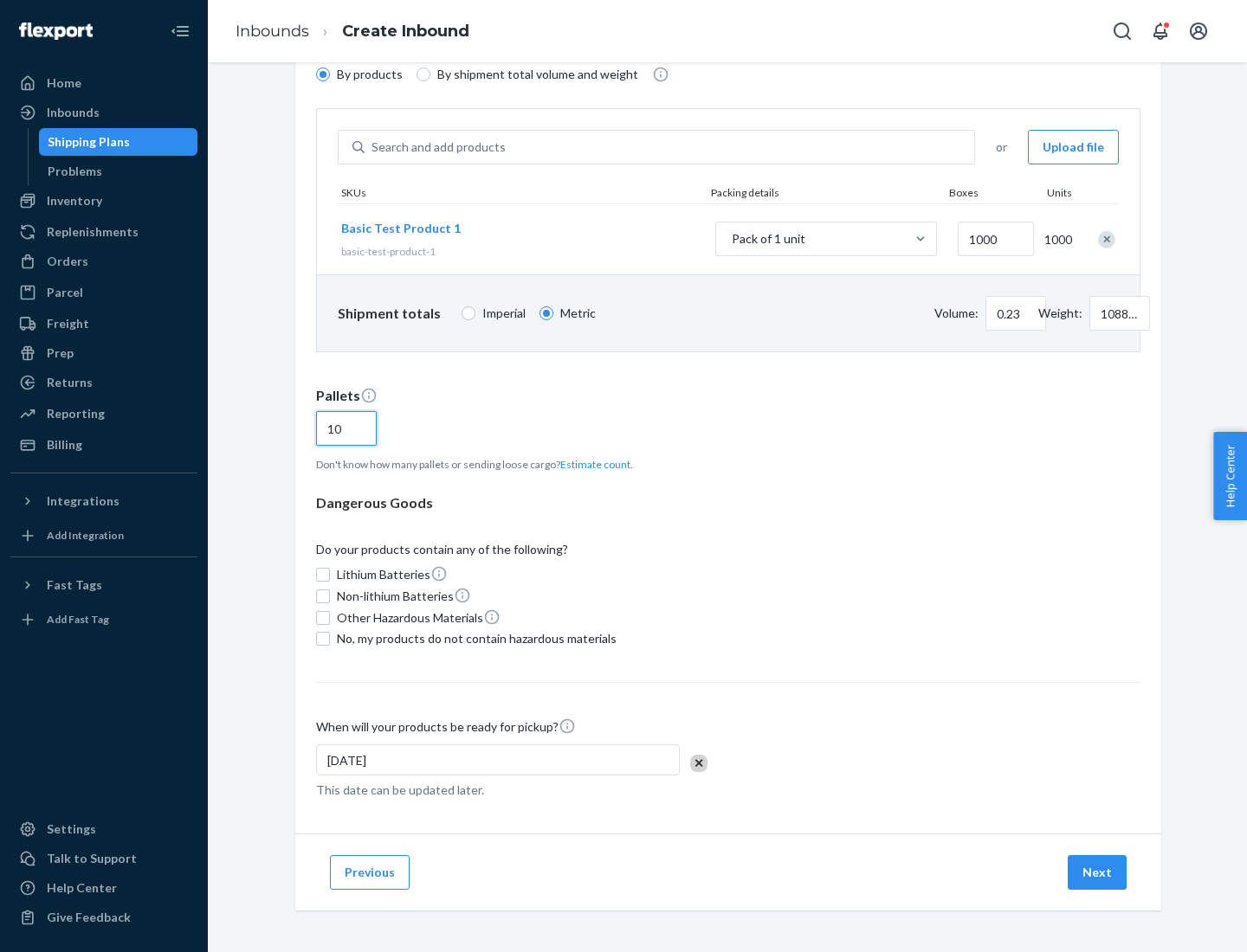
type input "10"
click at [474, 639] on span "No, my products do not contain hazardous materials" at bounding box center [477, 638] width 280 height 17
click at [330, 639] on input "No, my products do not contain hazardous materials" at bounding box center [323, 639] width 14 height 14
checkbox input "true"
click at [1098, 873] on button "Next" at bounding box center [1097, 872] width 59 height 35
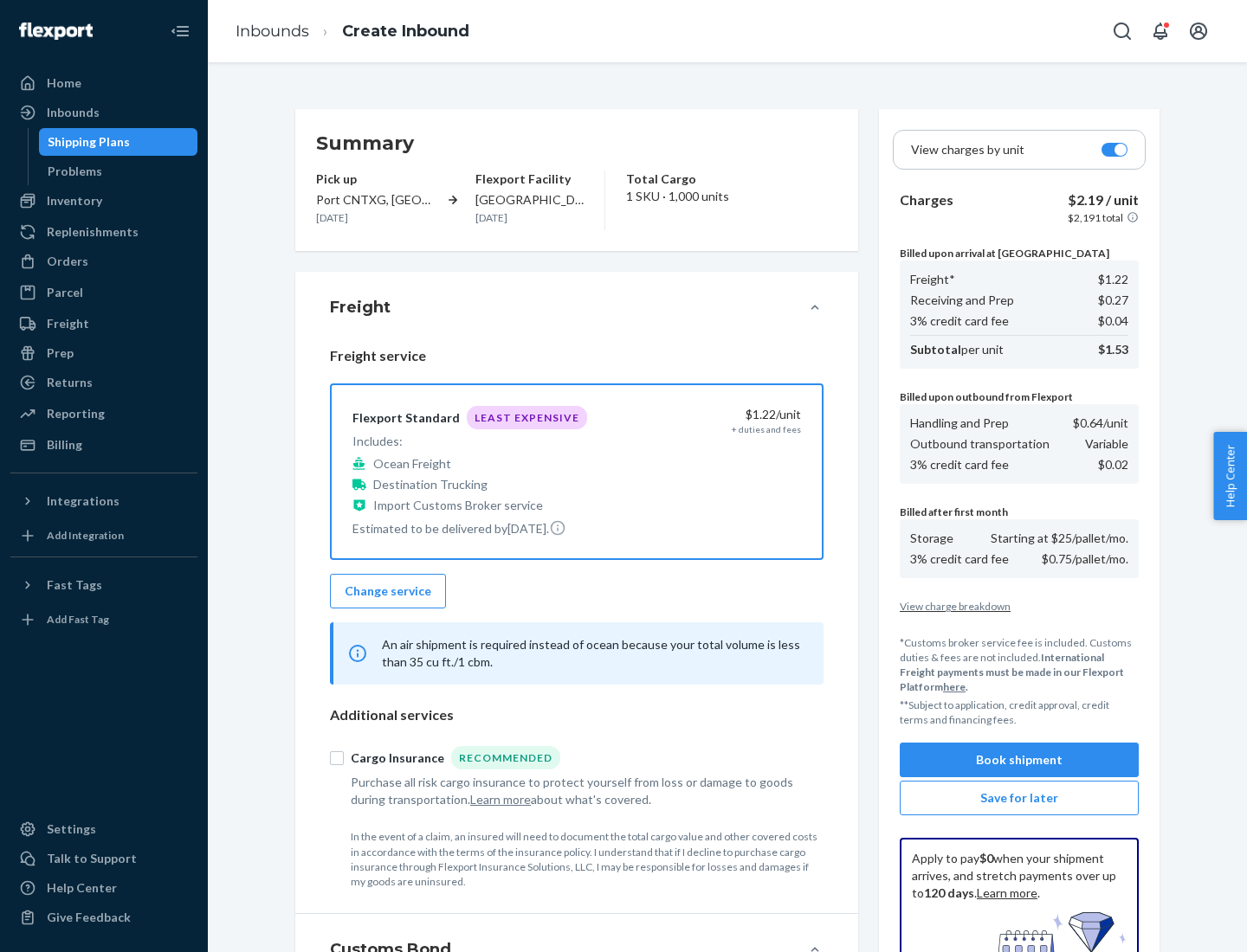
scroll to position [253, 0]
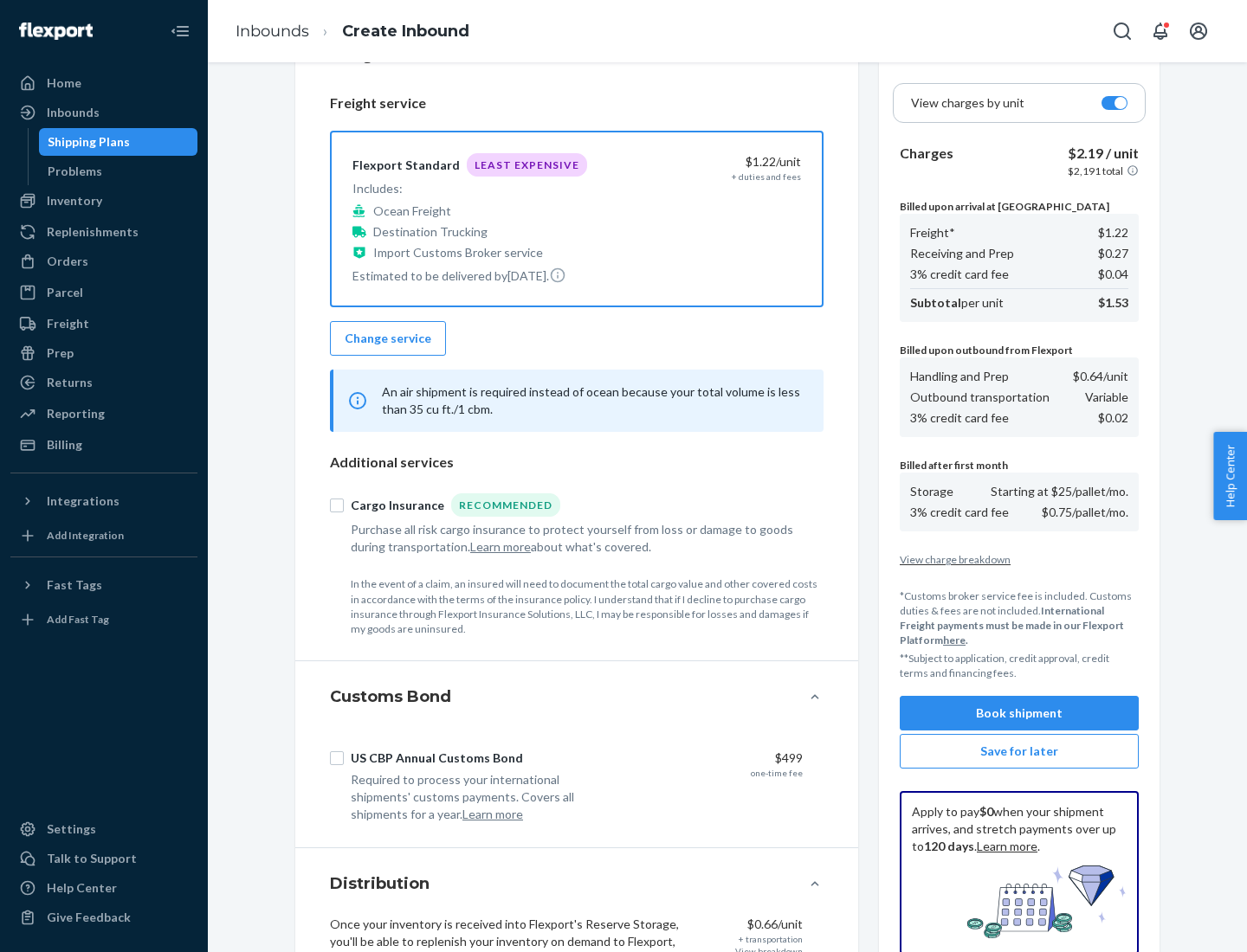
click at [1019, 713] on button "Book shipment" at bounding box center [1019, 713] width 239 height 35
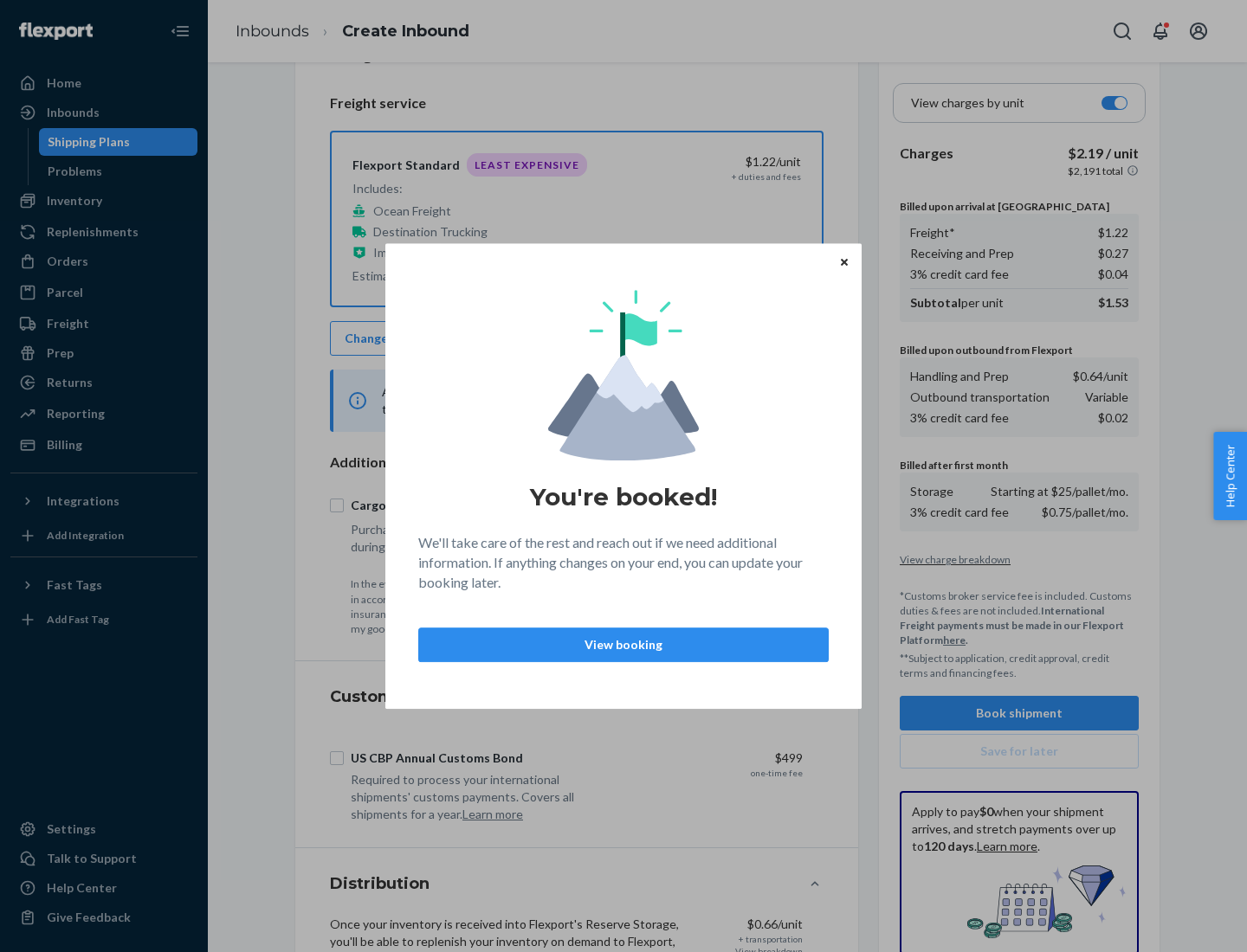
click at [624, 644] on p "View booking" at bounding box center [623, 644] width 381 height 17
